Goal: Check status: Check status

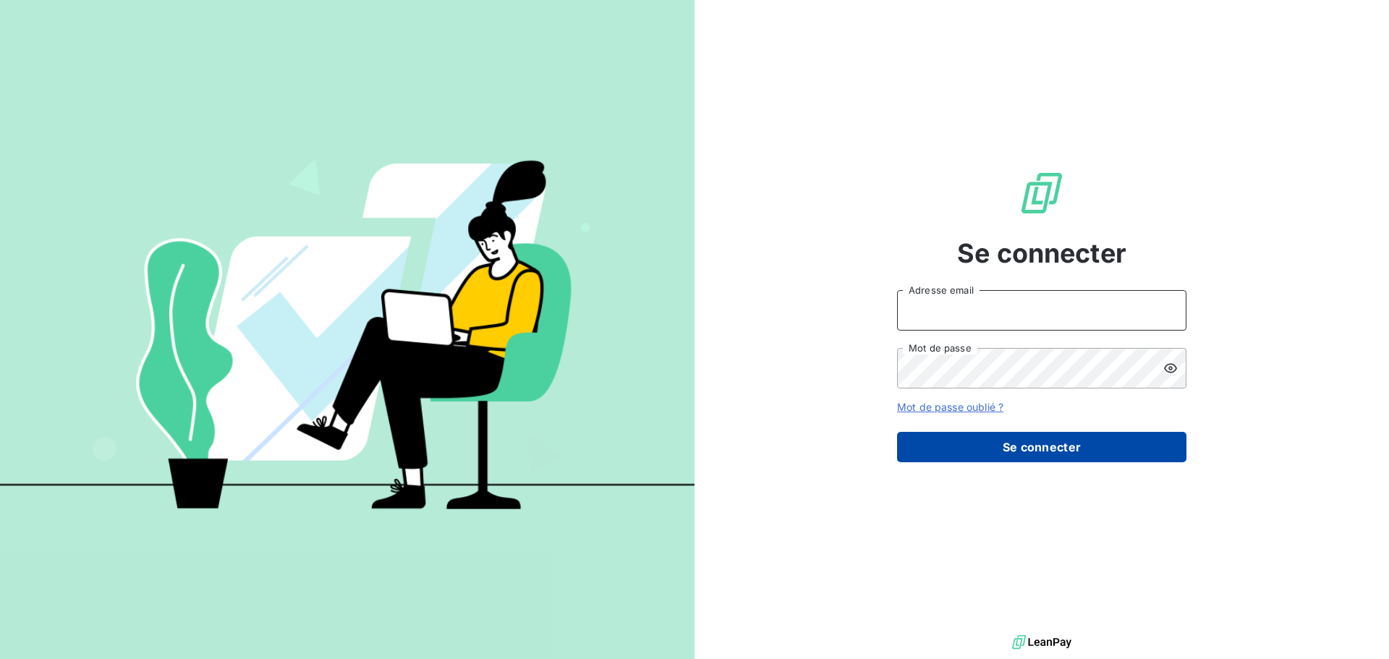
type input "[PERSON_NAME][EMAIL_ADDRESS][DOMAIN_NAME]"
click at [995, 441] on button "Se connecter" at bounding box center [1041, 447] width 289 height 30
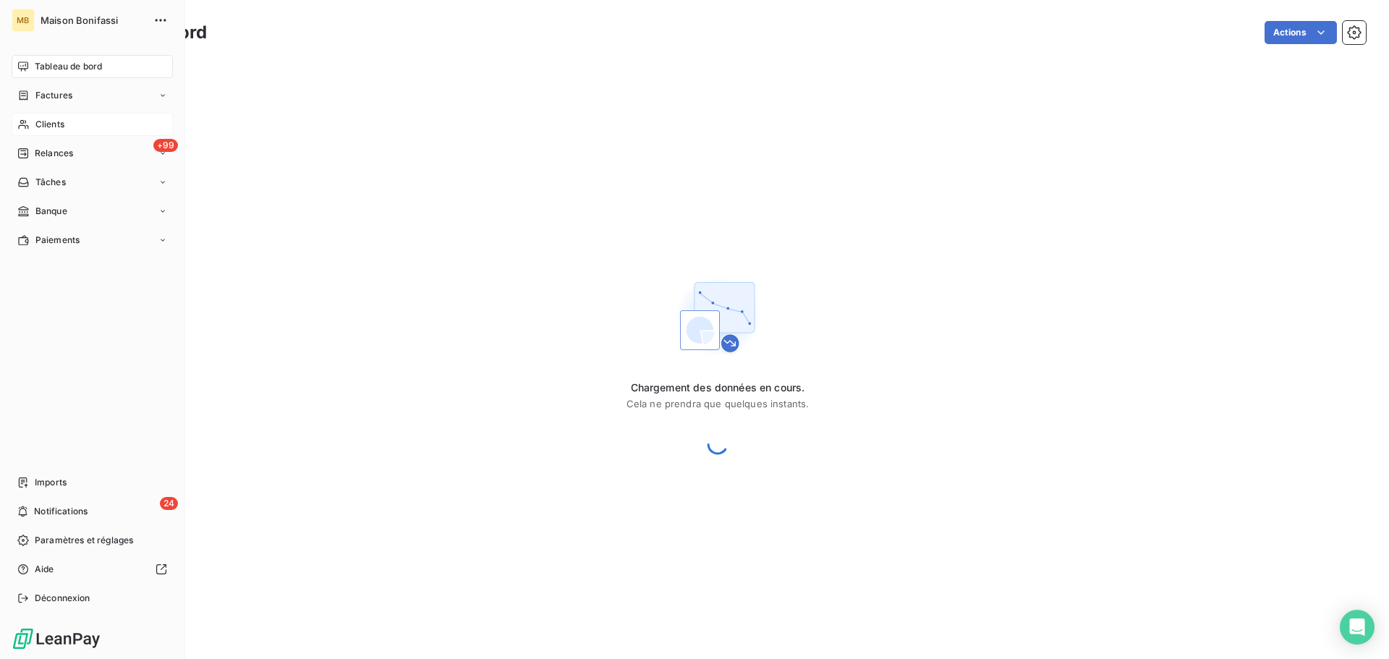
click at [59, 118] on span "Clients" at bounding box center [49, 124] width 29 height 13
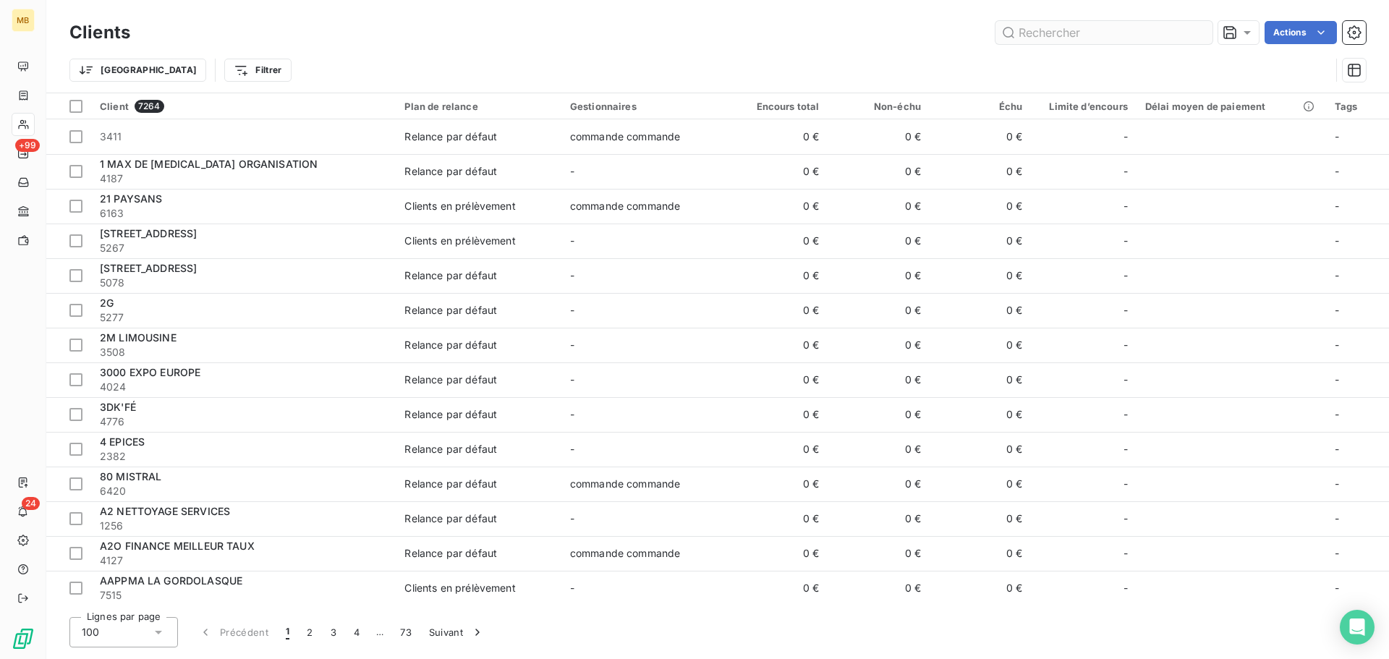
click at [1059, 27] on input "text" at bounding box center [1104, 32] width 217 height 23
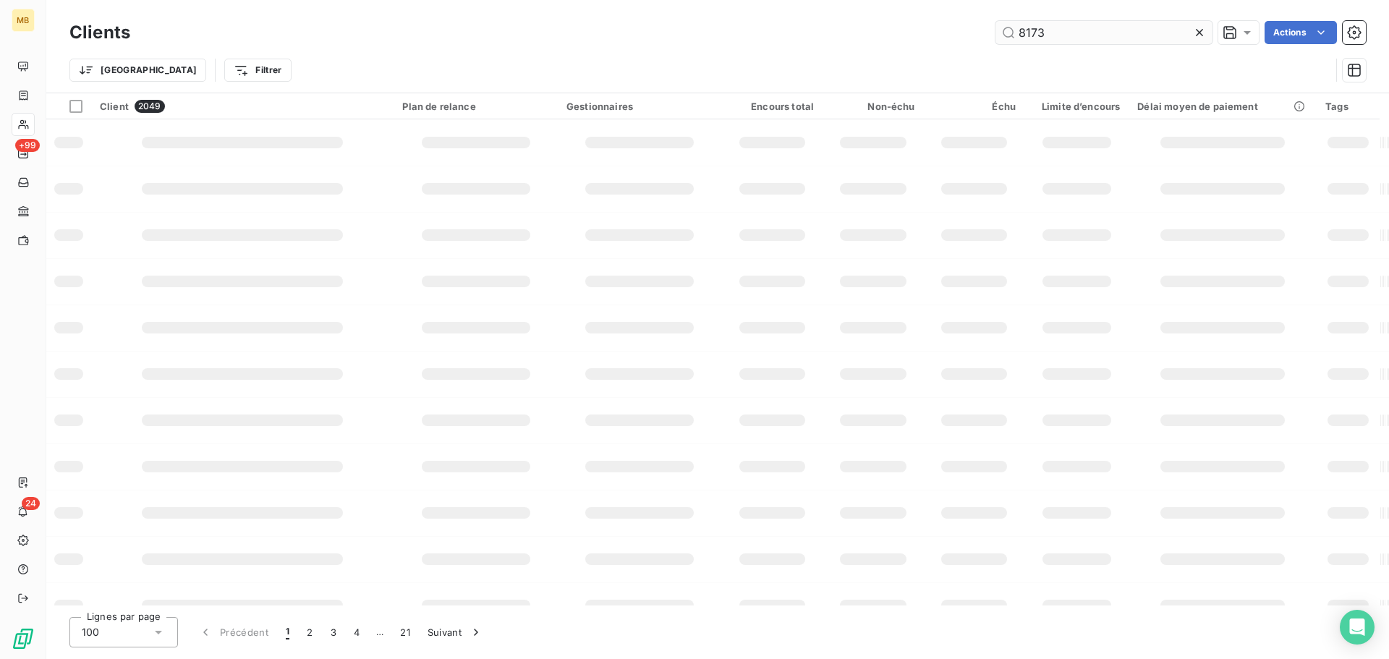
type input "8173"
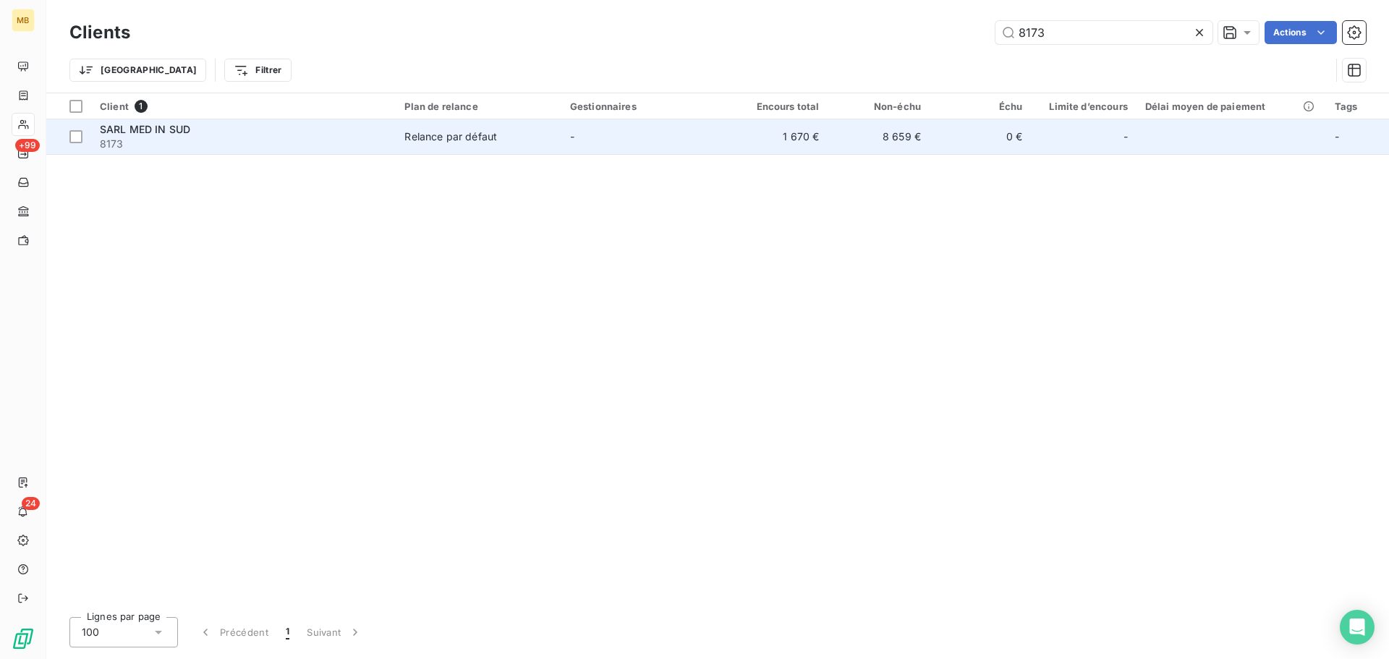
click at [884, 145] on td "8 659 €" at bounding box center [879, 136] width 101 height 35
